Goal: Task Accomplishment & Management: Manage account settings

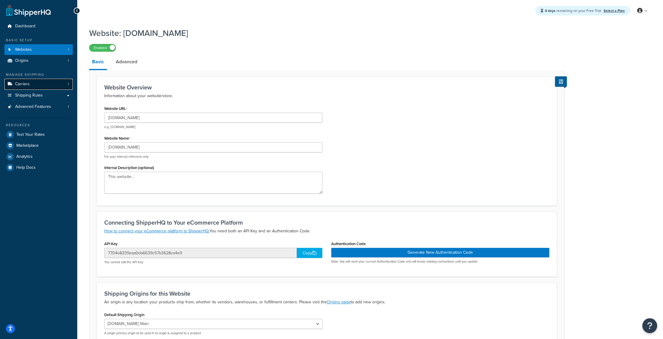
click at [19, 85] on span "Carriers" at bounding box center [22, 84] width 15 height 5
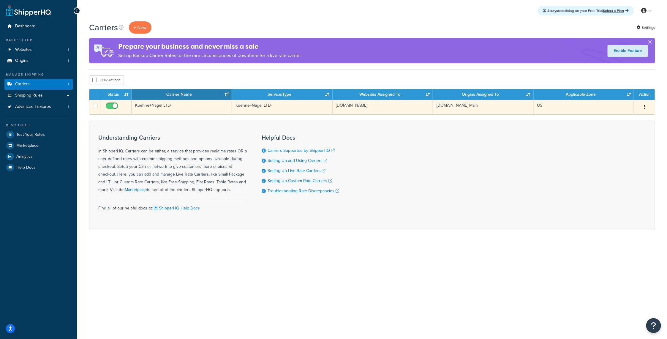
click at [647, 106] on button "button" at bounding box center [645, 108] width 8 height 10
click at [617, 119] on link "Edit" at bounding box center [620, 119] width 47 height 12
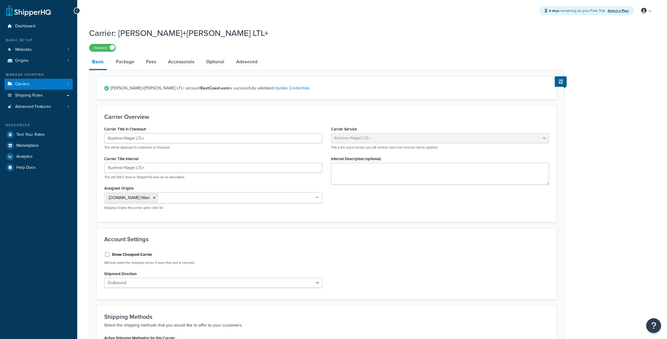
select select "reTransFreight"
click at [152, 64] on link "Fees" at bounding box center [151, 62] width 16 height 14
select select "AFTER"
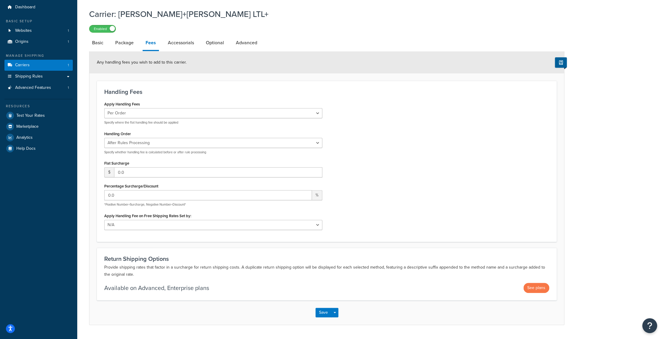
scroll to position [30, 0]
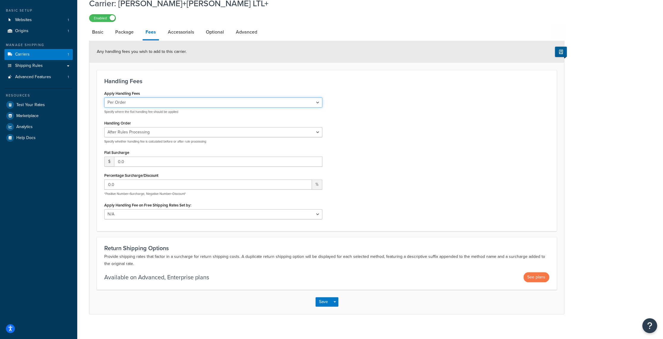
click at [321, 103] on select "Per Order Per Item Per Package" at bounding box center [213, 102] width 218 height 10
click at [397, 104] on div "Apply Handling Fees Per Order Per Item Per Package Specify where the flat handl…" at bounding box center [327, 156] width 454 height 134
click at [306, 182] on input "1" at bounding box center [208, 184] width 208 height 10
click at [306, 182] on input "2" at bounding box center [208, 184] width 208 height 10
click at [306, 182] on input "3" at bounding box center [208, 184] width 208 height 10
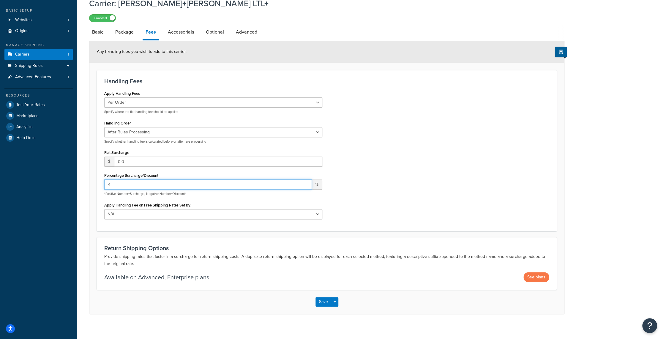
click at [306, 182] on input "4" at bounding box center [208, 184] width 208 height 10
click at [306, 182] on input "5" at bounding box center [208, 184] width 208 height 10
click at [306, 182] on input "6" at bounding box center [208, 184] width 208 height 10
click at [306, 182] on input "7" at bounding box center [208, 184] width 208 height 10
click at [306, 182] on input "8" at bounding box center [208, 184] width 208 height 10
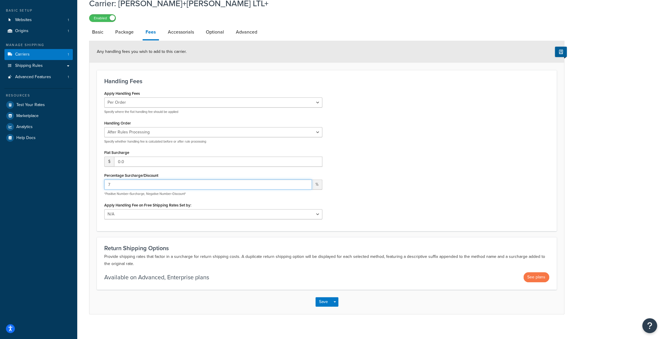
click at [305, 187] on input "7" at bounding box center [208, 184] width 208 height 10
click at [305, 187] on input "6" at bounding box center [208, 184] width 208 height 10
click at [305, 187] on input "5" at bounding box center [208, 184] width 208 height 10
click at [305, 187] on input "4" at bounding box center [208, 184] width 208 height 10
click at [305, 187] on input "3" at bounding box center [208, 184] width 208 height 10
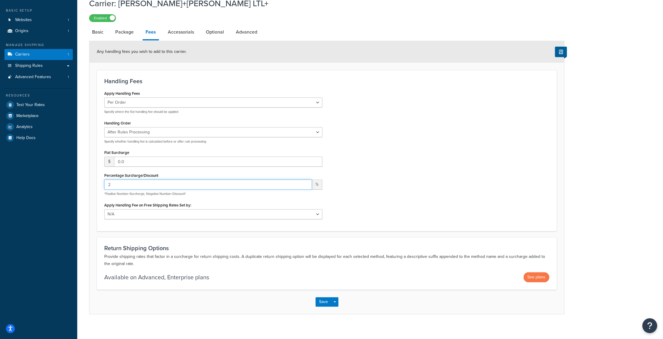
click at [305, 187] on input "2" at bounding box center [208, 184] width 208 height 10
click at [305, 187] on input "1" at bounding box center [208, 184] width 208 height 10
type input "0"
click at [305, 187] on input "0" at bounding box center [208, 184] width 208 height 10
click at [432, 138] on div "Apply Handling Fees Per Order Per Item Per Package Specify where the flat handl…" at bounding box center [327, 156] width 454 height 134
